Goal: Information Seeking & Learning: Learn about a topic

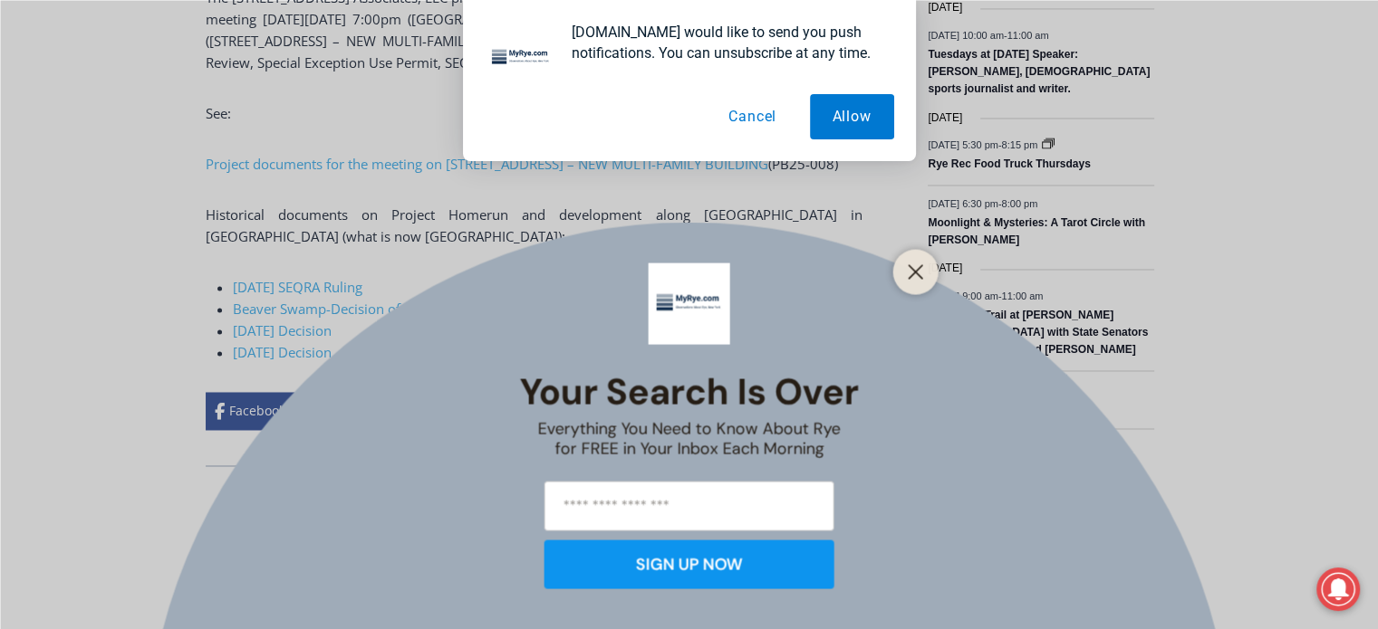
scroll to position [2953, 0]
click at [910, 278] on icon "Close" at bounding box center [916, 272] width 16 height 16
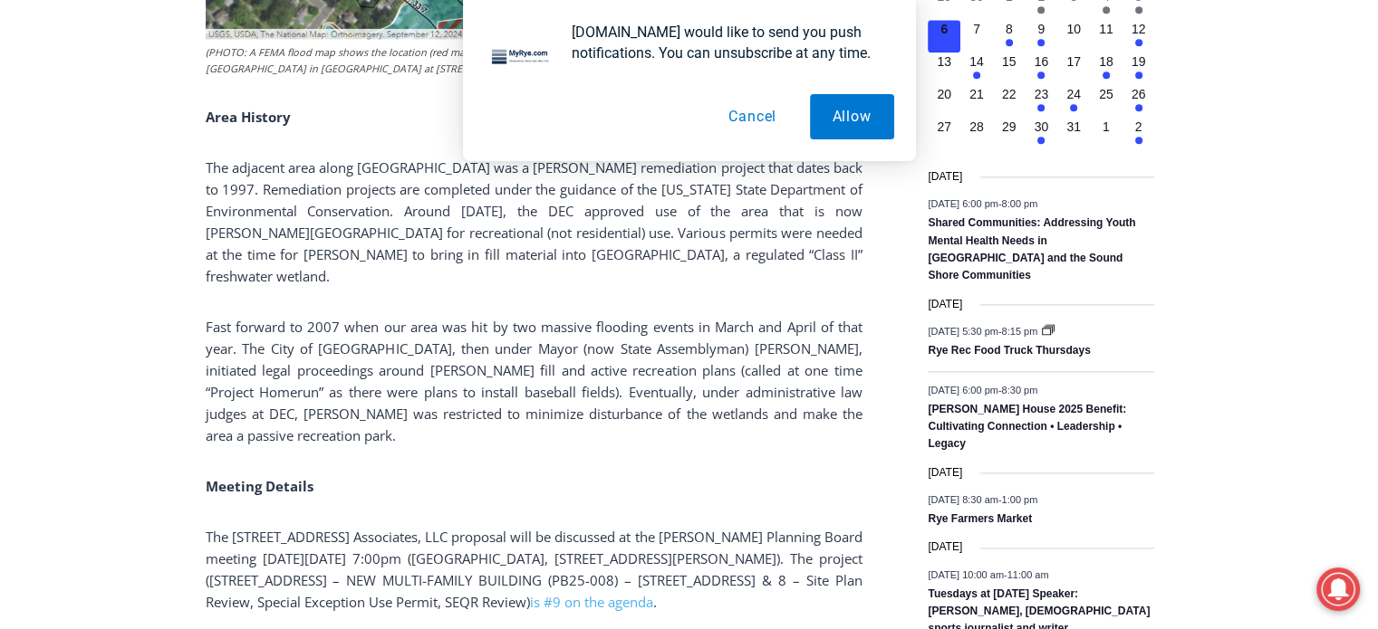
scroll to position [2409, 0]
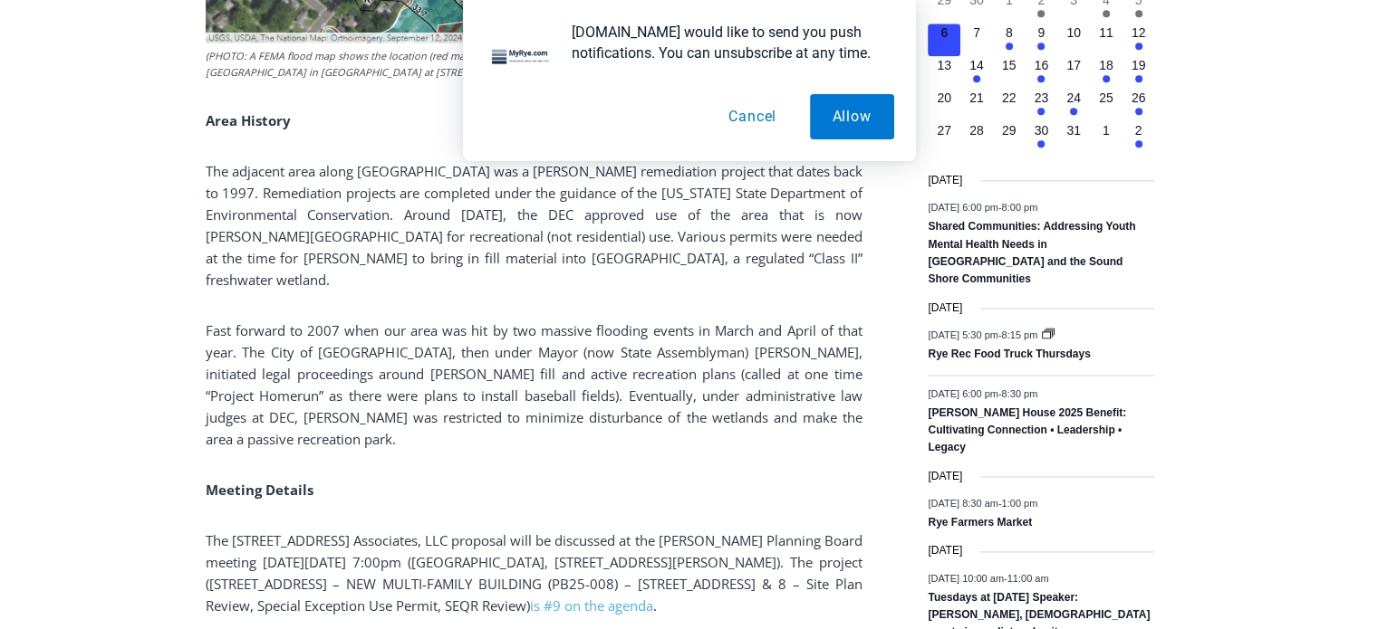
click at [1314, 243] on div "Home > Green > [GEOGRAPHIC_DATA] > Six Story 140-Unit Apartment Complex Propose…" at bounding box center [689, 497] width 1378 height 4847
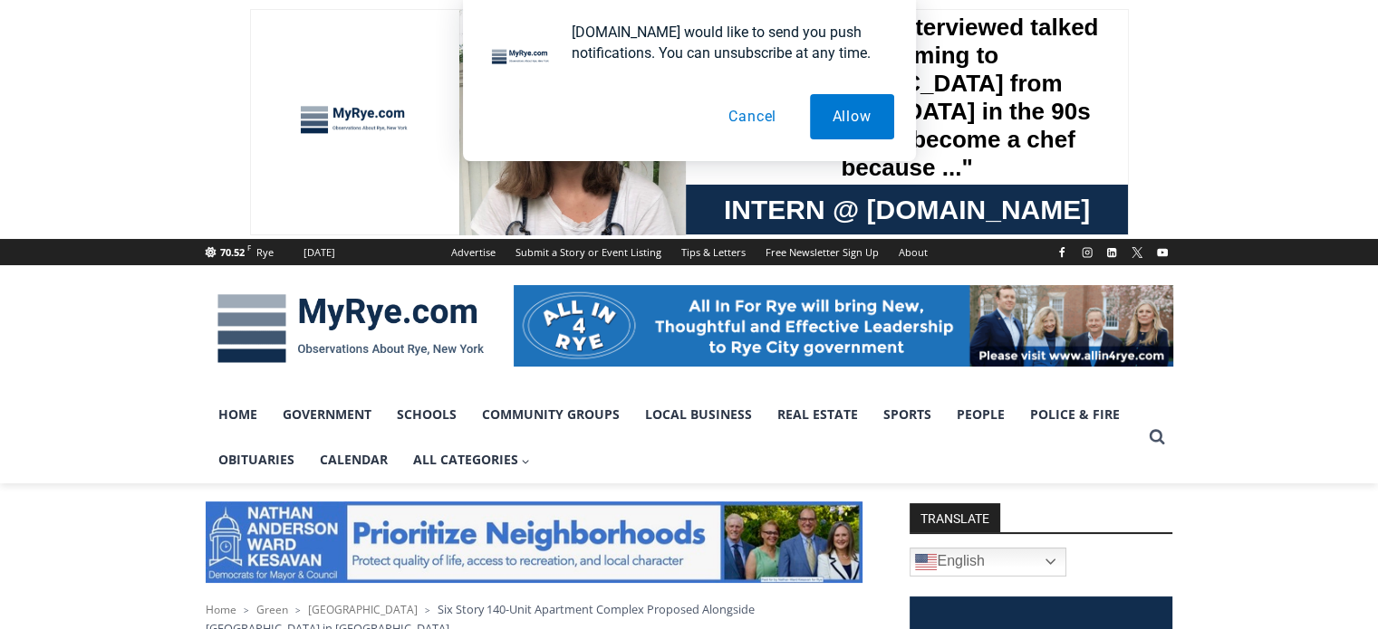
drag, startPoint x: 764, startPoint y: 110, endPoint x: 93, endPoint y: 254, distance: 685.5
click at [763, 110] on button "Cancel" at bounding box center [752, 116] width 93 height 45
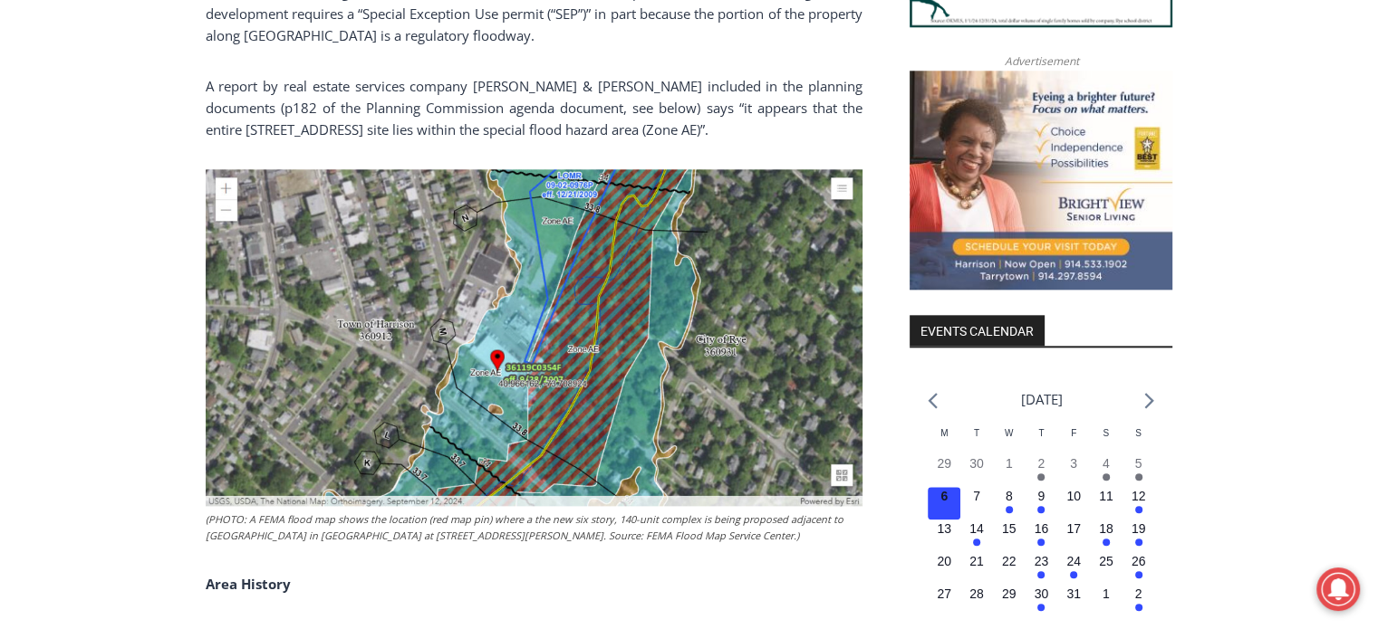
scroll to position [1993, 0]
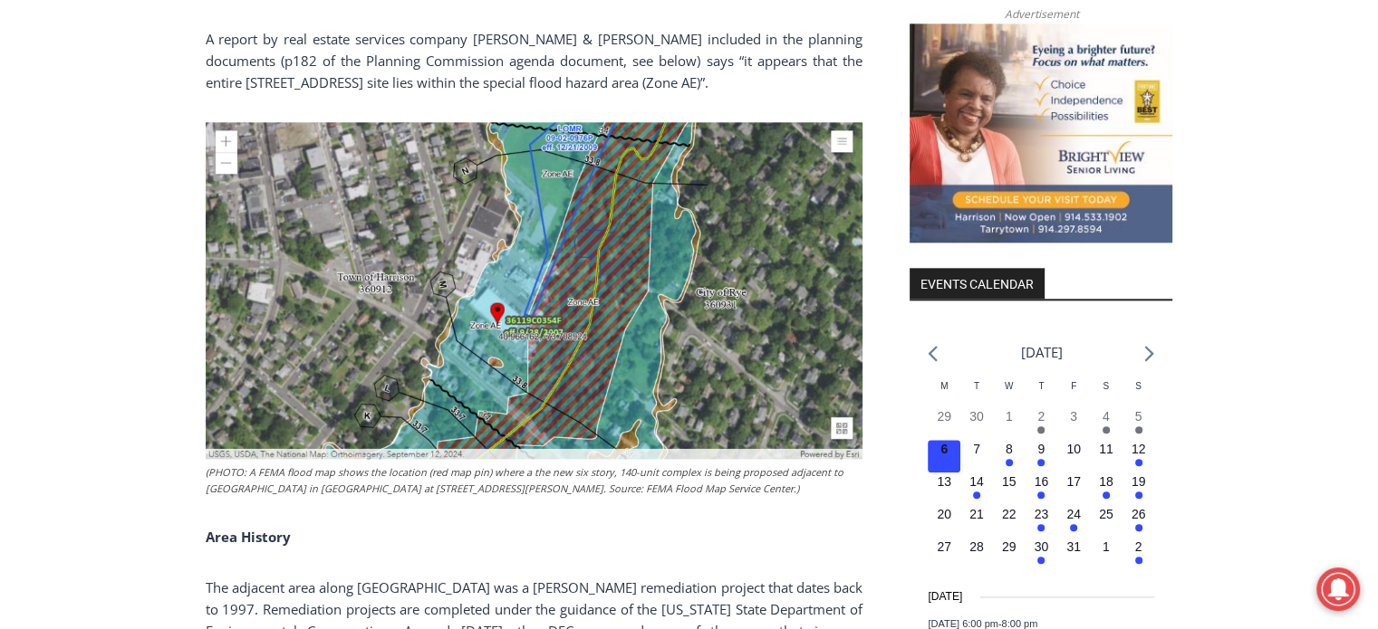
click at [553, 286] on img at bounding box center [534, 290] width 657 height 337
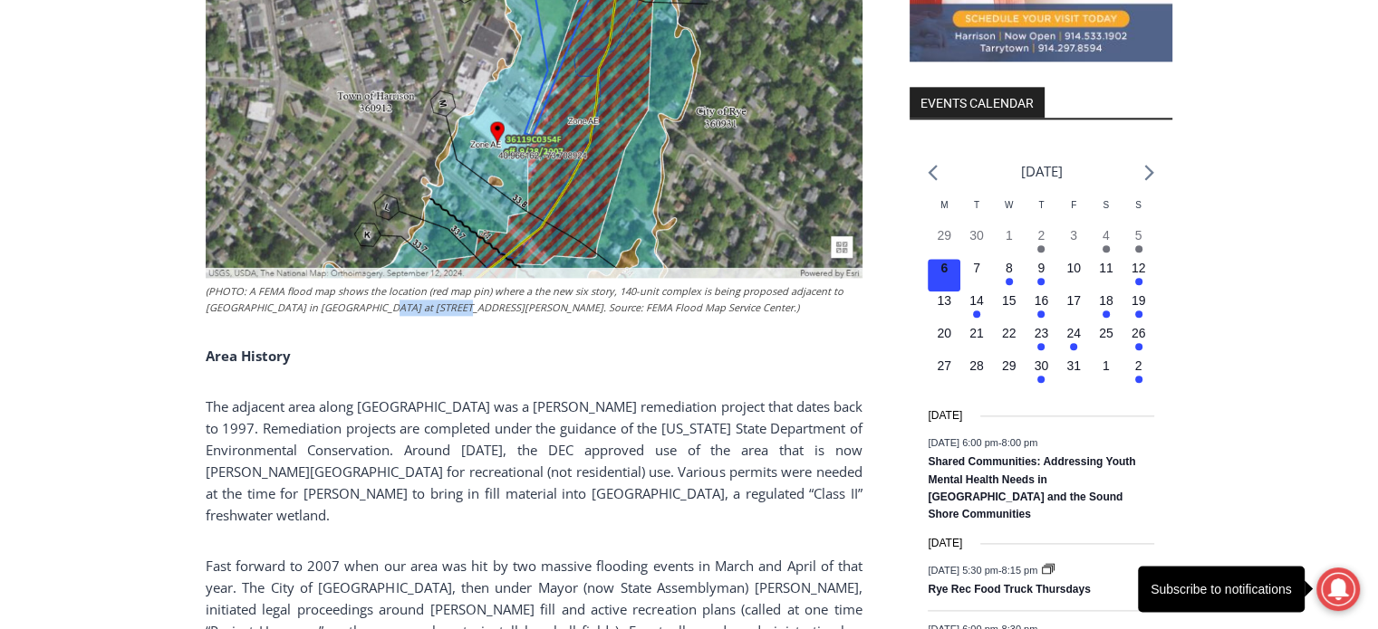
drag, startPoint x: 372, startPoint y: 266, endPoint x: 450, endPoint y: 264, distance: 77.9
click at [450, 283] on figcaption "(PHOTO: A FEMA flood map shows the location (red map pin) where a the new six s…" at bounding box center [534, 299] width 657 height 32
copy figcaption "[STREET_ADDRESS]"
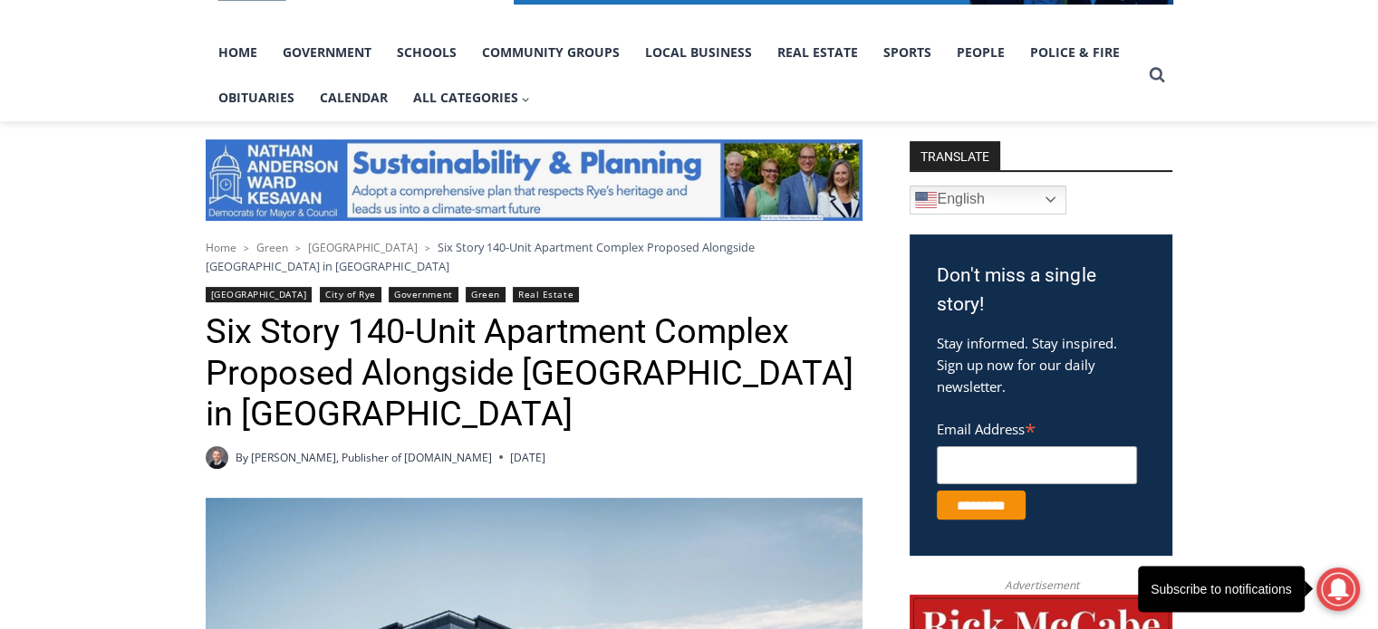
scroll to position [0, 0]
